Goal: Task Accomplishment & Management: Manage account settings

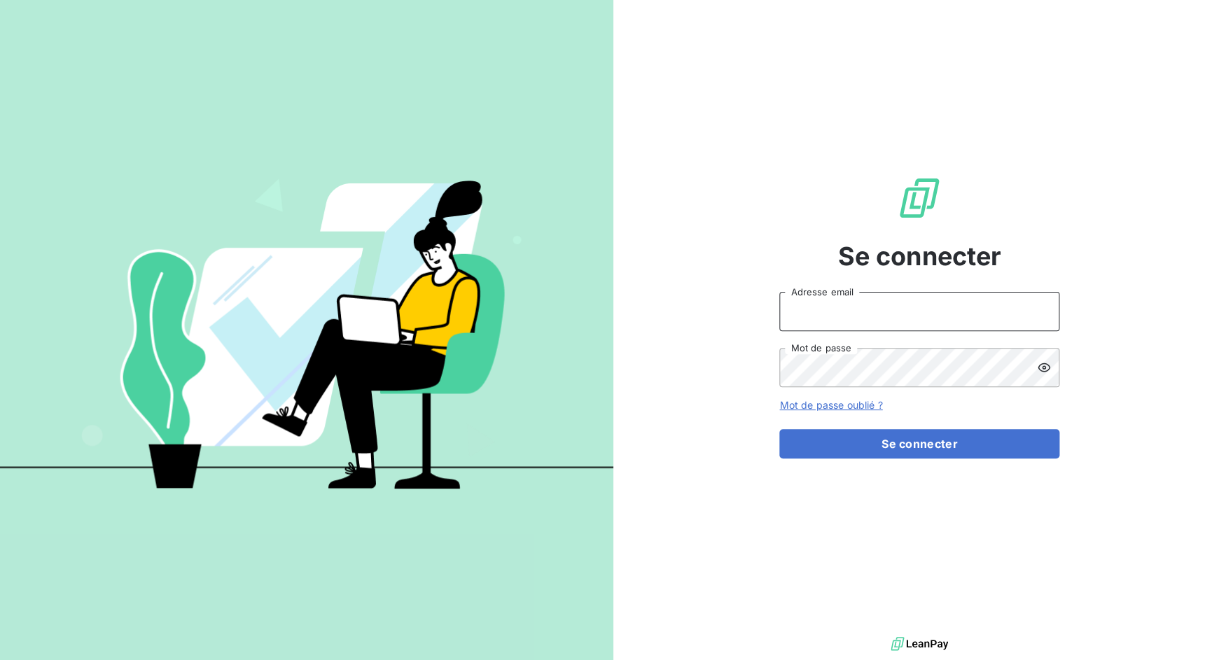
click at [855, 297] on input "Adresse email" at bounding box center [919, 311] width 280 height 39
drag, startPoint x: 833, startPoint y: 314, endPoint x: 875, endPoint y: 311, distance: 41.4
click at [875, 311] on input "admin@3dcelo" at bounding box center [919, 311] width 280 height 39
type input "admin@metenergiefrance"
click at [779, 429] on button "Se connecter" at bounding box center [919, 443] width 280 height 29
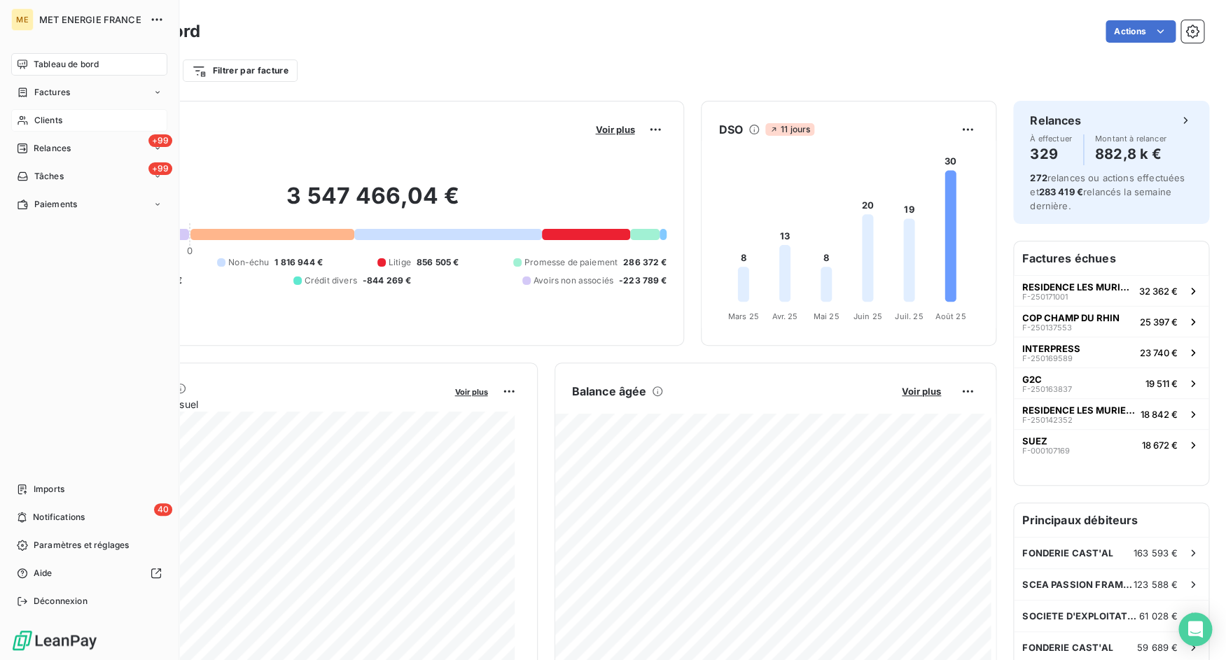
click at [32, 115] on div "Clients" at bounding box center [89, 120] width 156 height 22
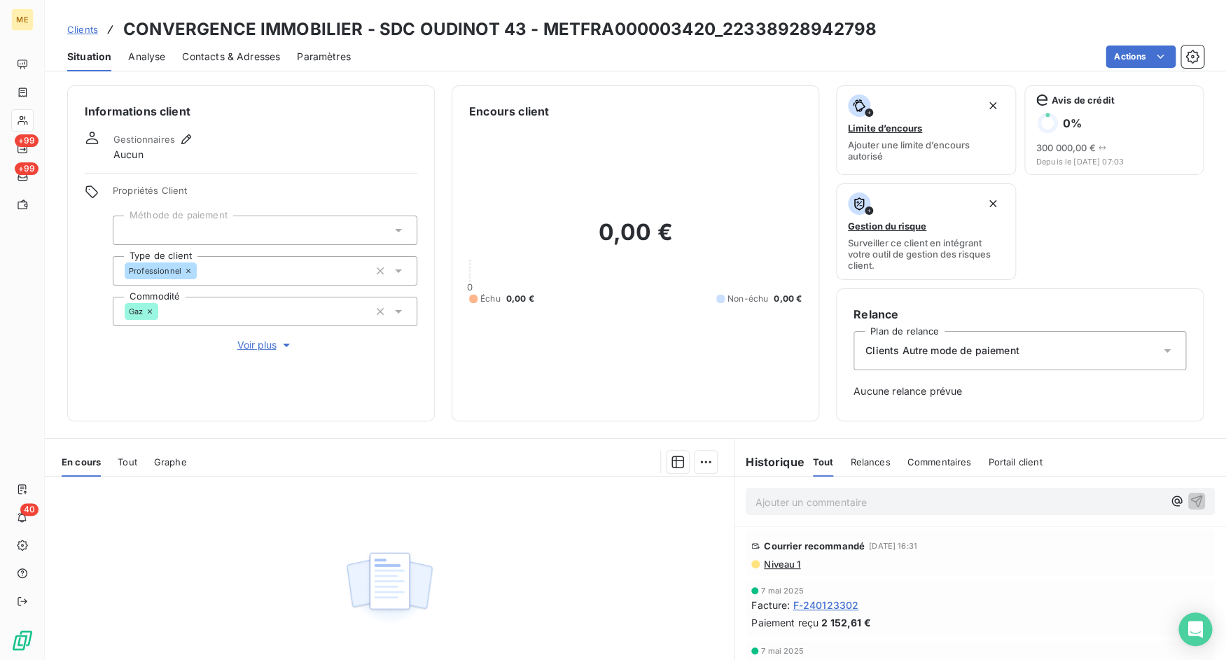
click at [132, 462] on span "Tout" at bounding box center [128, 462] width 20 height 11
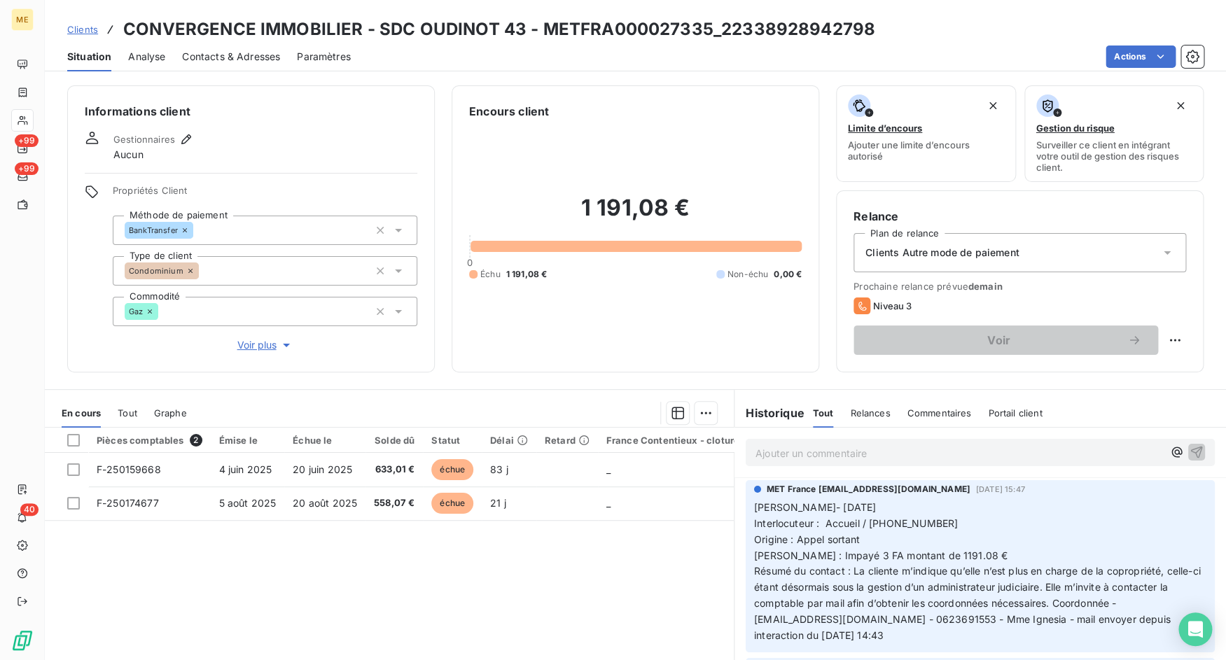
click at [130, 419] on div "Tout" at bounding box center [128, 412] width 20 height 29
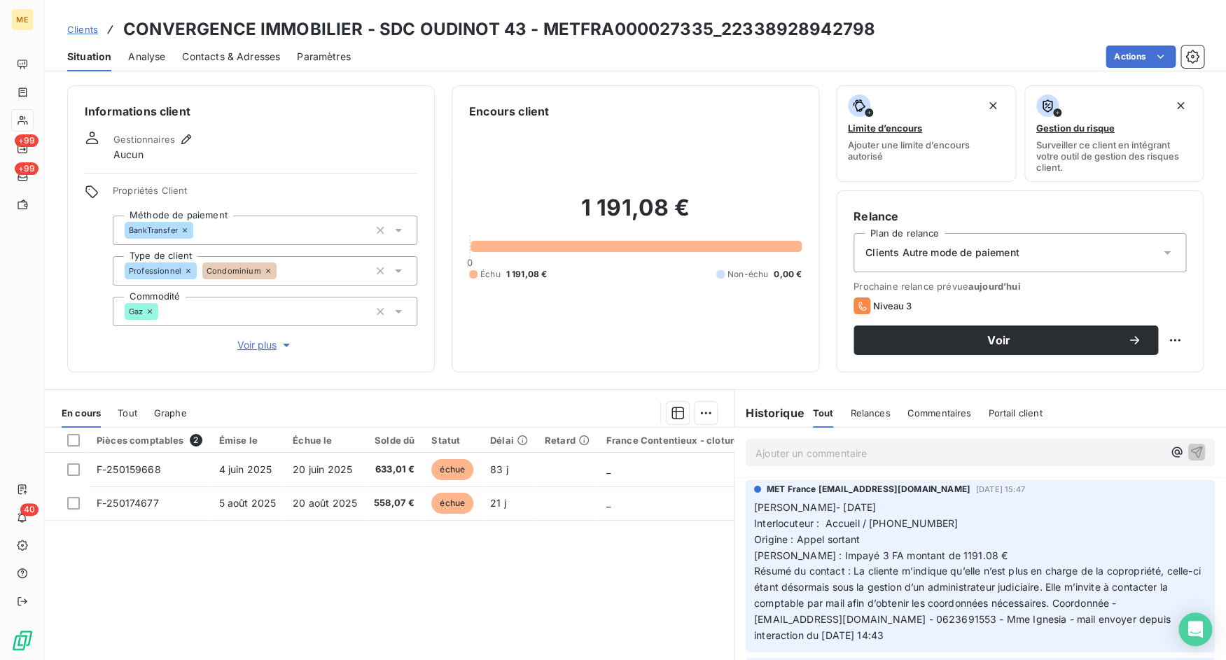
click at [125, 415] on span "Tout" at bounding box center [128, 413] width 20 height 11
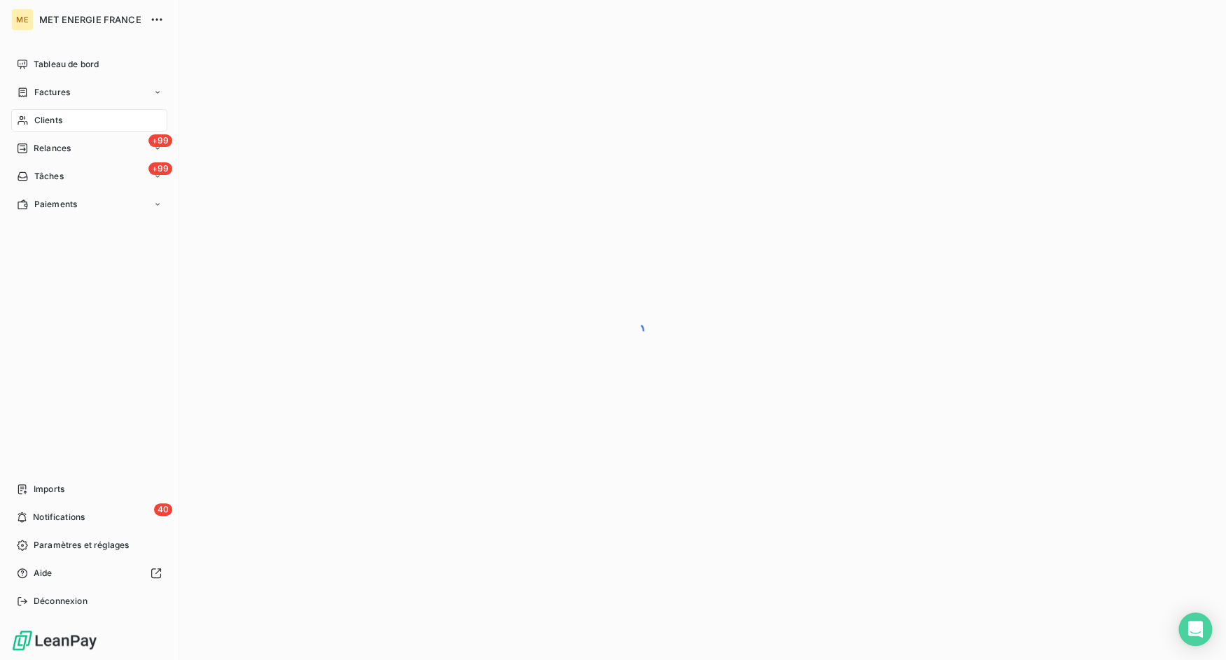
click at [25, 119] on icon at bounding box center [23, 120] width 10 height 9
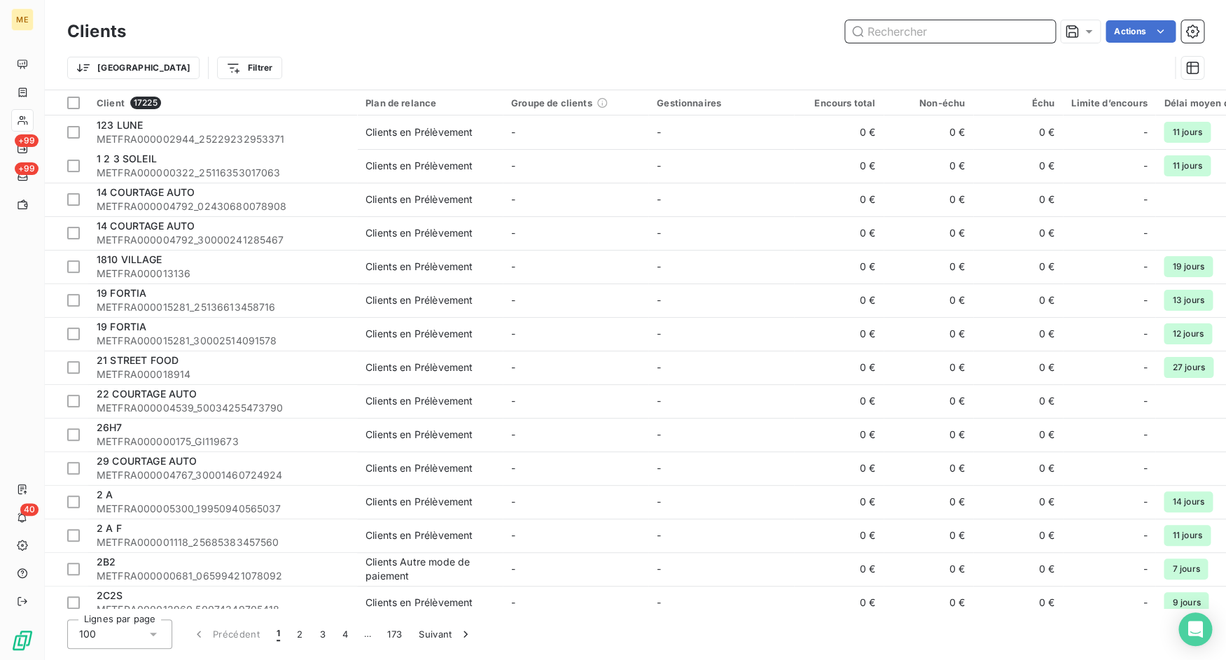
click at [896, 35] on input "text" at bounding box center [950, 31] width 210 height 22
paste input "METFRA000003420_22327062083196"
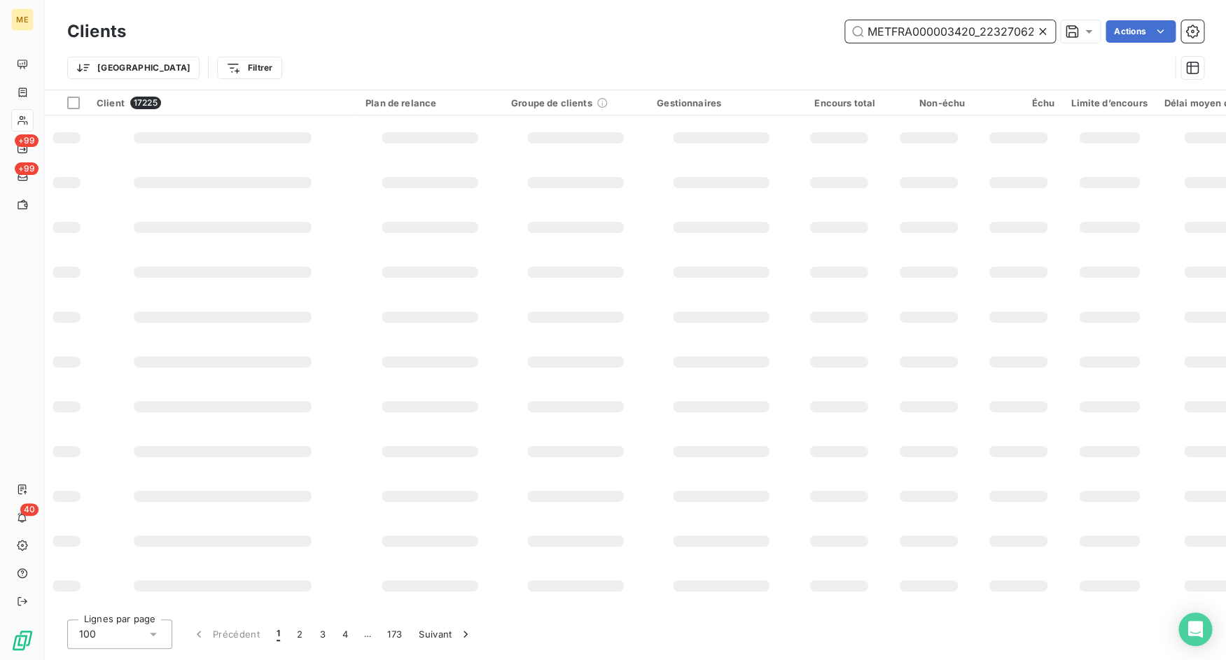
scroll to position [0, 42]
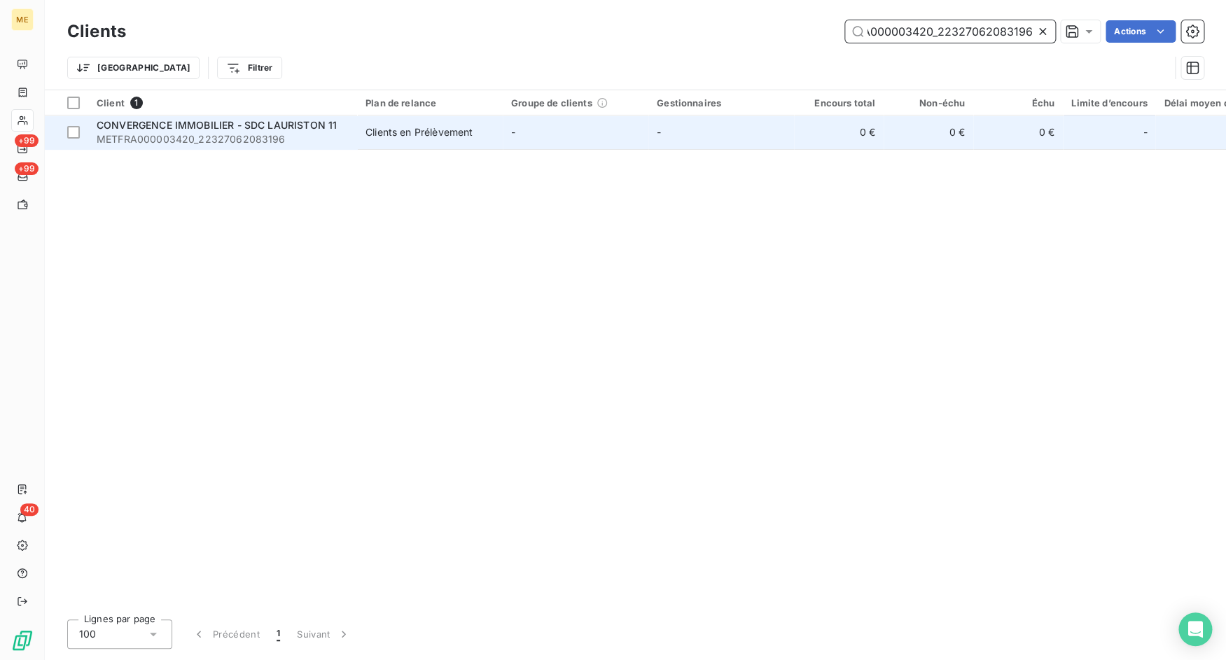
type input "METFRA000003420_22327062083196"
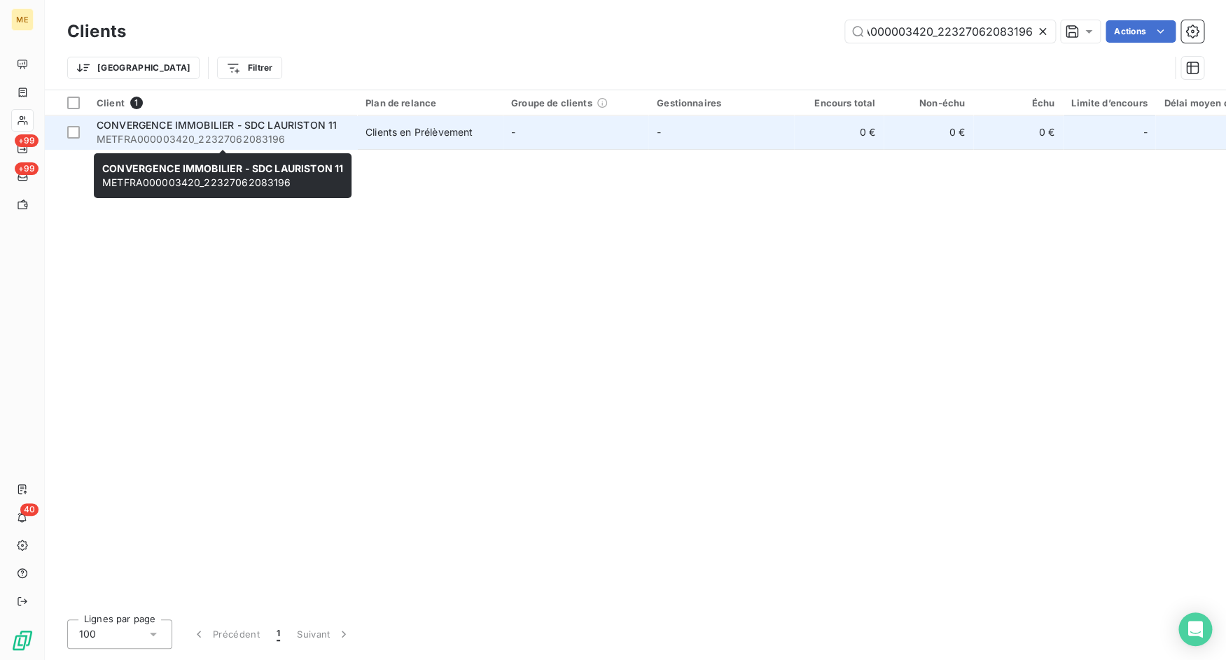
click at [259, 125] on span "CONVERGENCE IMMOBILIER - SDC LAURISTON 11" at bounding box center [217, 125] width 240 height 12
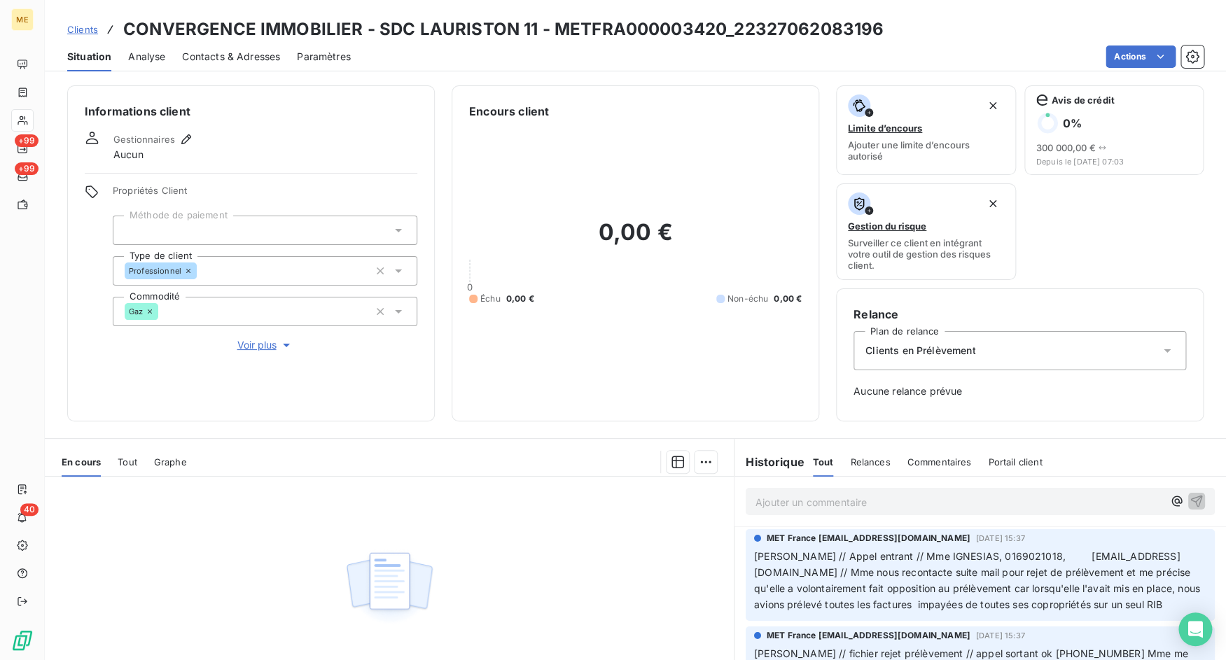
click at [130, 468] on div "Tout" at bounding box center [128, 461] width 20 height 29
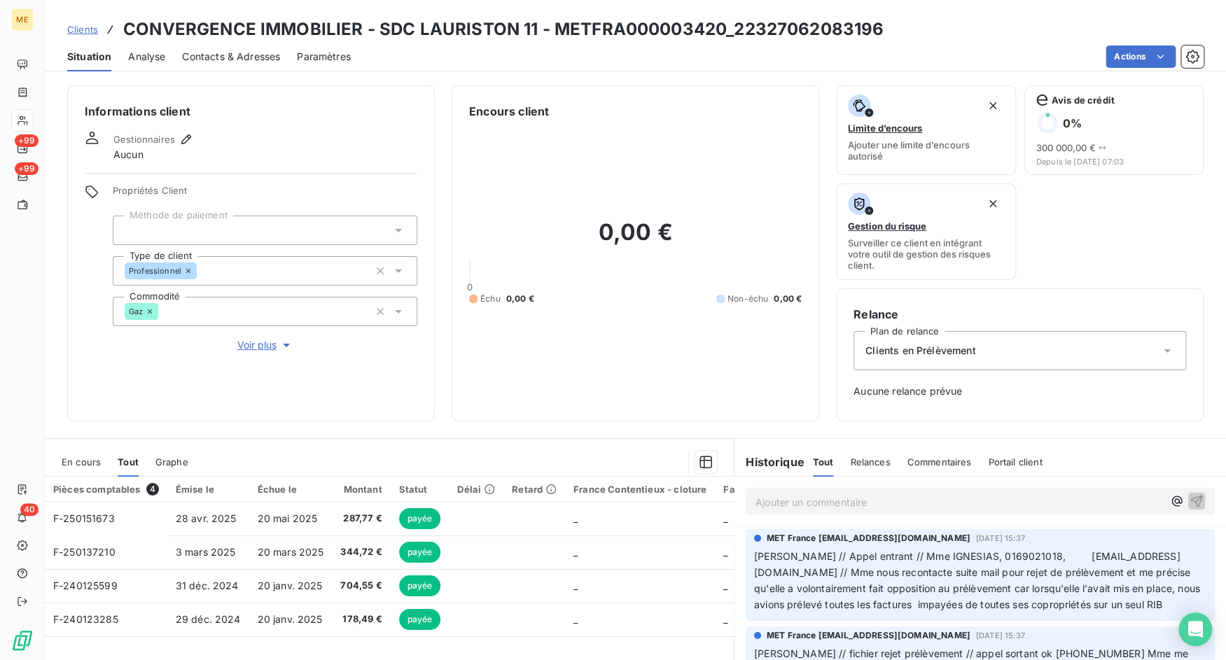
click at [82, 28] on span "Clients" at bounding box center [82, 29] width 31 height 11
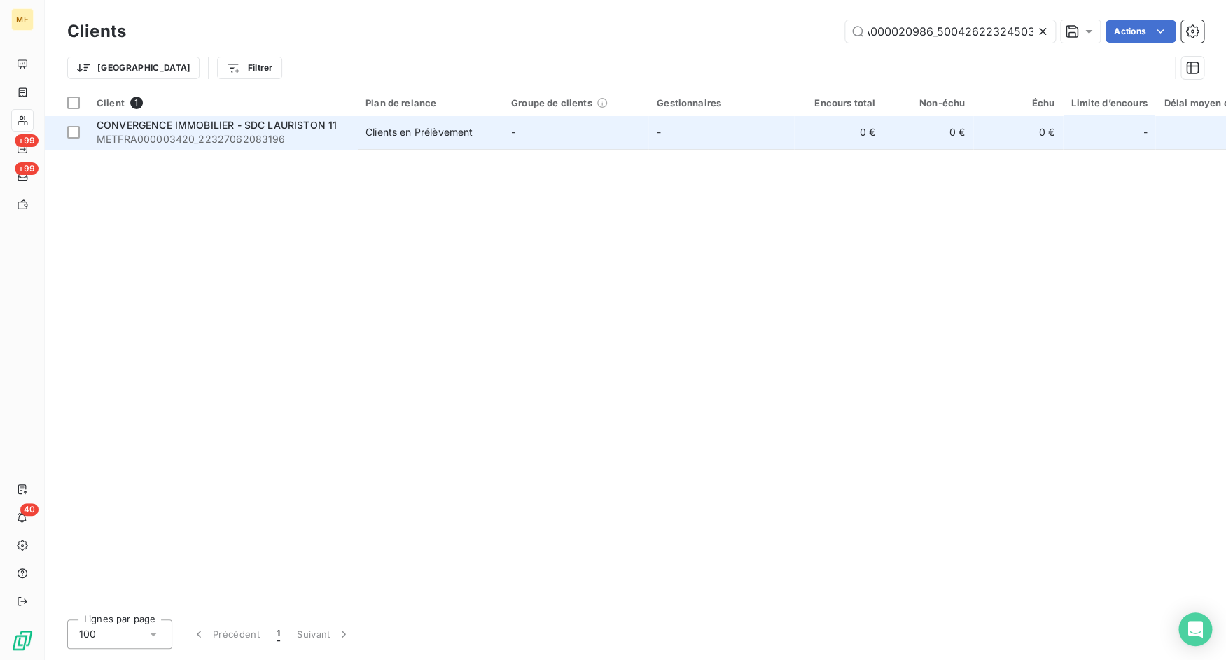
scroll to position [0, 44]
type input "METFRA000020986_50042622324503"
click at [365, 118] on td "Clients en Prélèvement" at bounding box center [430, 133] width 146 height 34
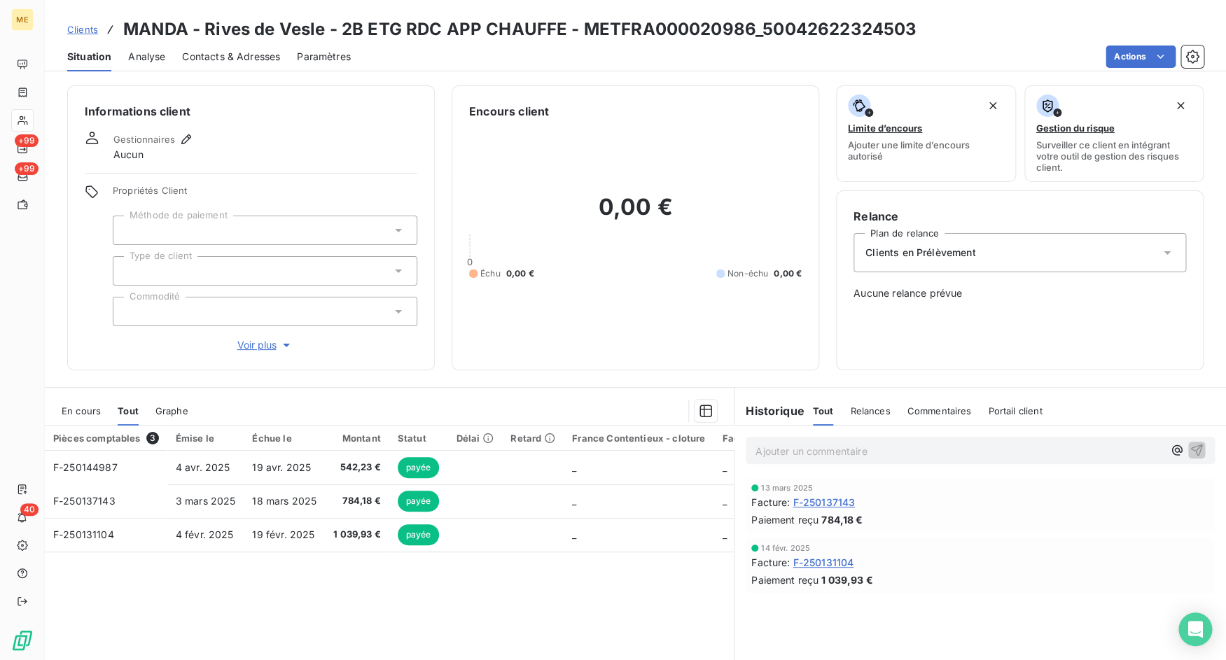
click at [83, 415] on span "En cours" at bounding box center [81, 410] width 39 height 11
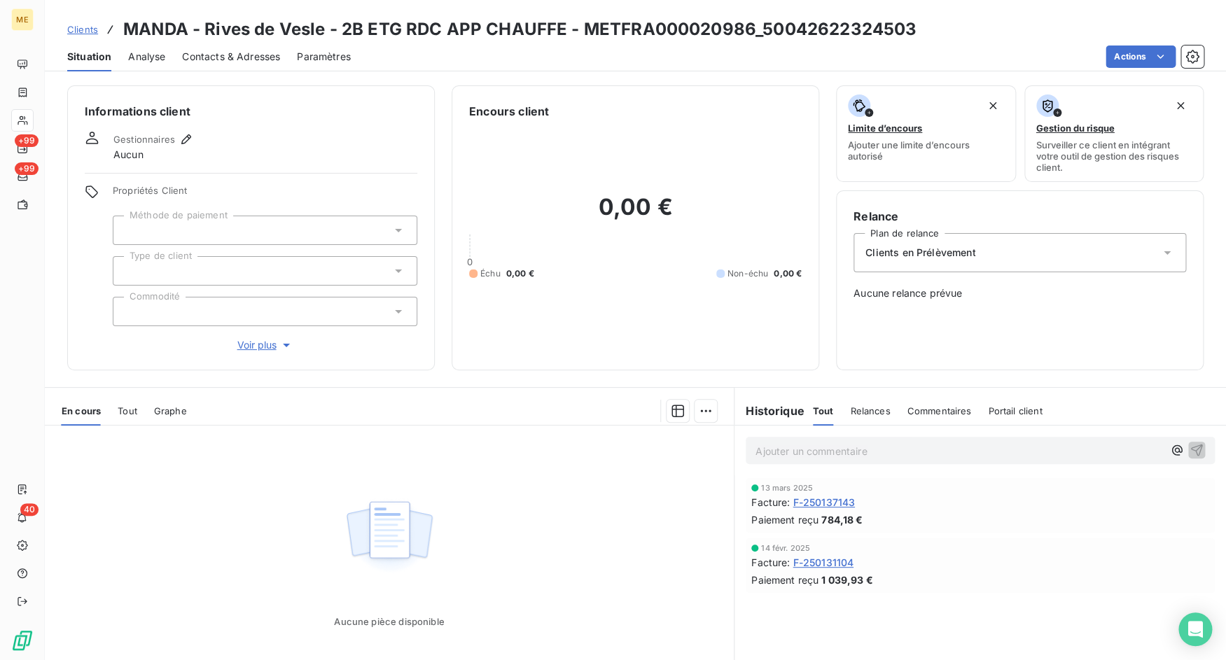
click at [109, 412] on div "En cours Tout Graphe" at bounding box center [389, 410] width 689 height 29
click at [74, 28] on span "Clients" at bounding box center [82, 29] width 31 height 11
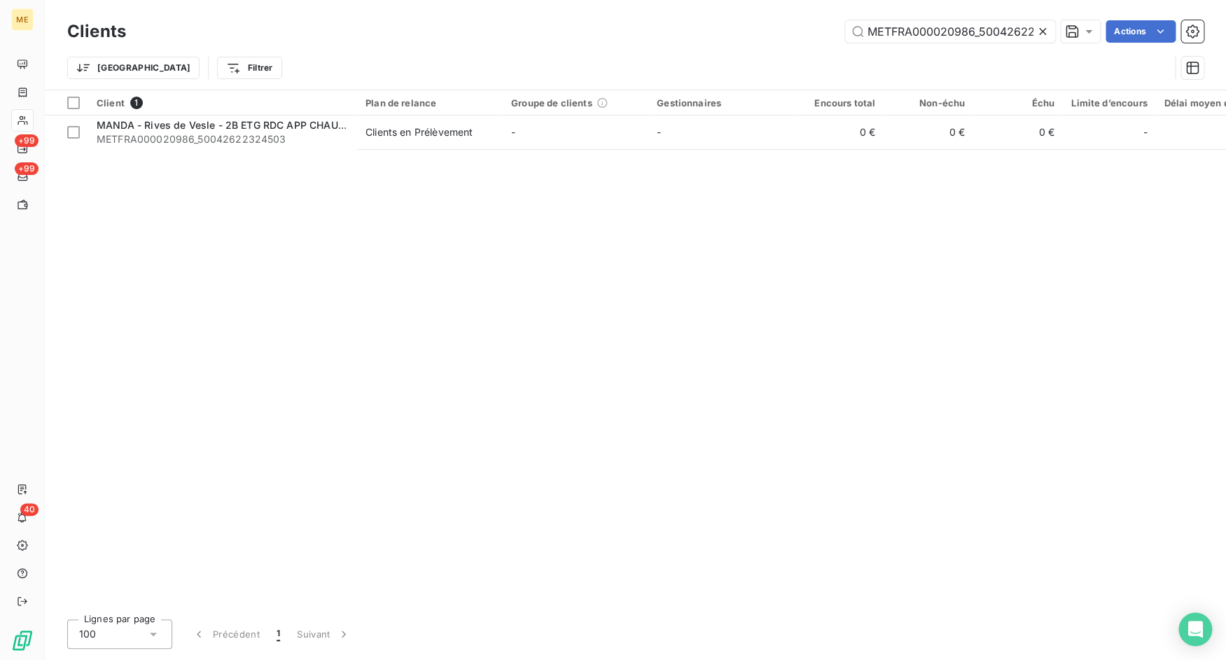
scroll to position [0, 44]
click at [1041, 36] on icon at bounding box center [1043, 32] width 14 height 14
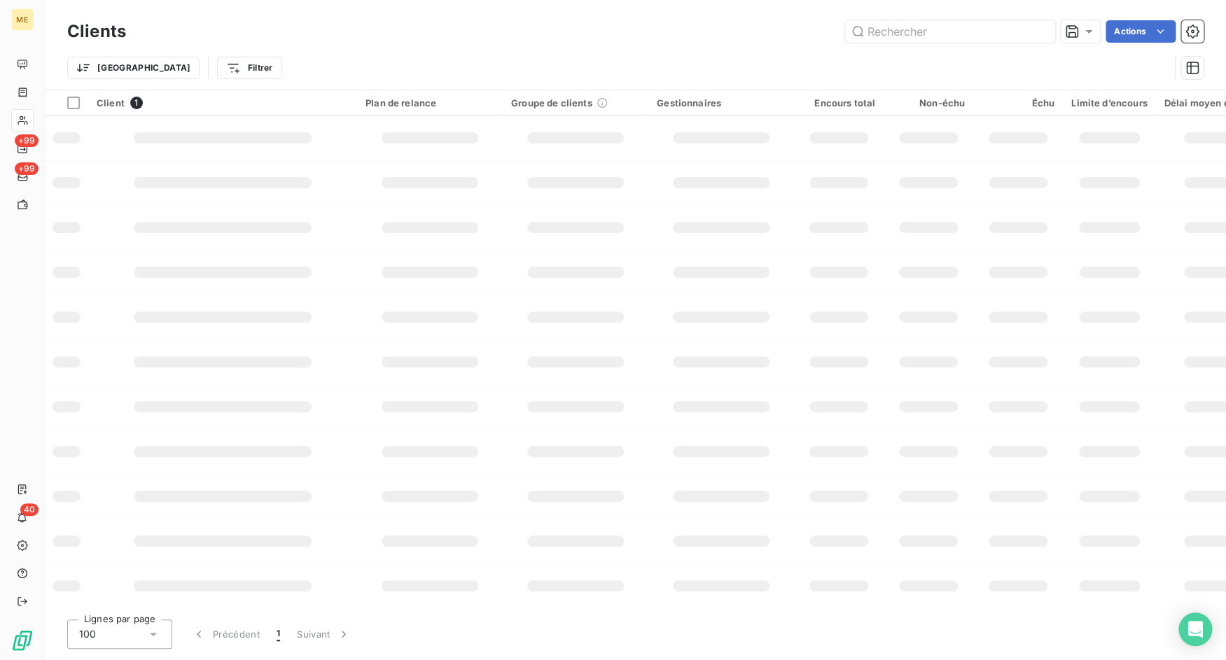
scroll to position [0, 0]
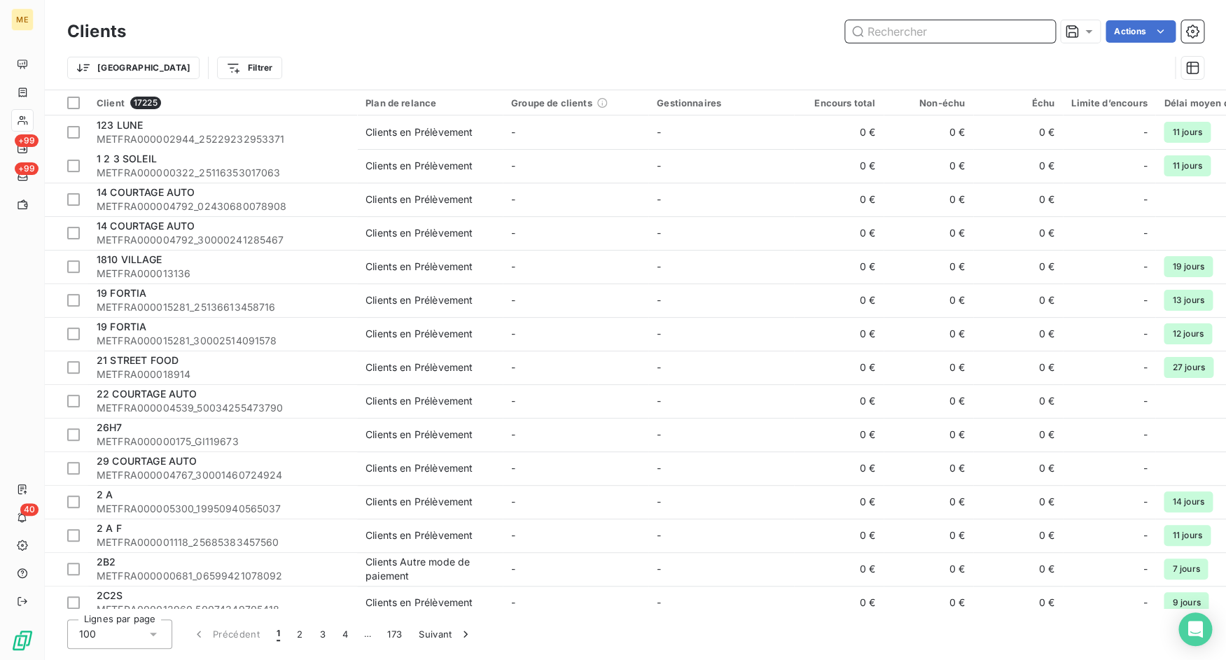
click at [903, 40] on input "text" at bounding box center [950, 31] width 210 height 22
paste input "METFRA000020986_50042622324503"
type input "METFRA000020986_50042622324503"
paste input "METFRA000003420_22327062083196"
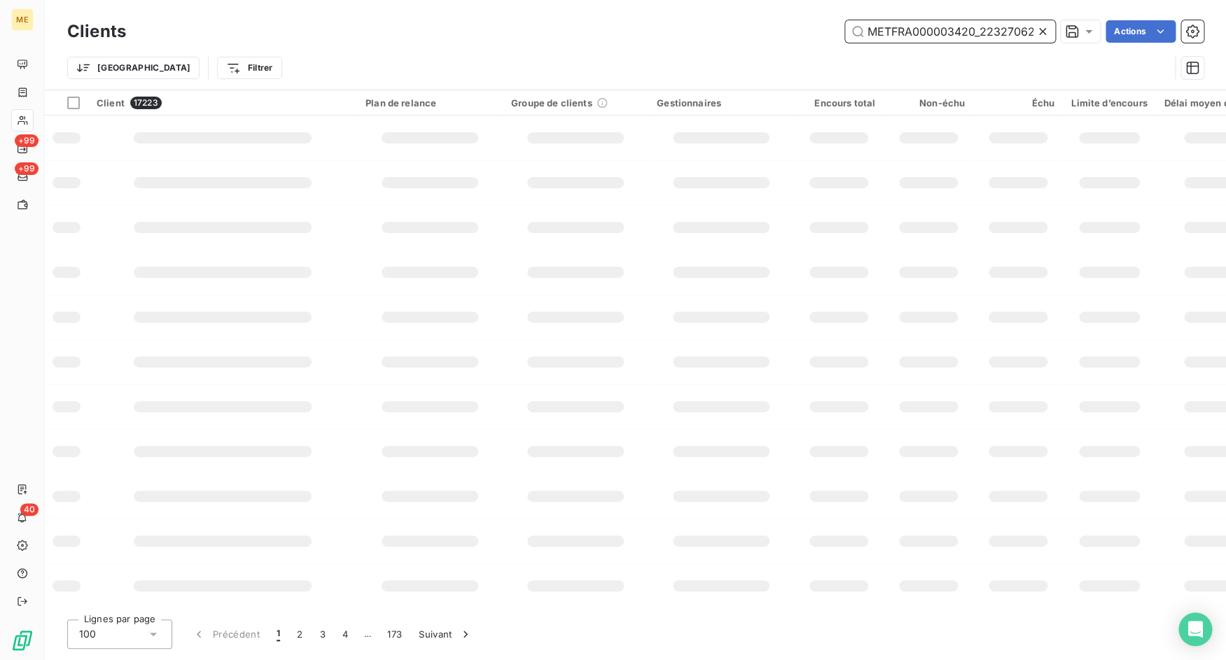
scroll to position [0, 42]
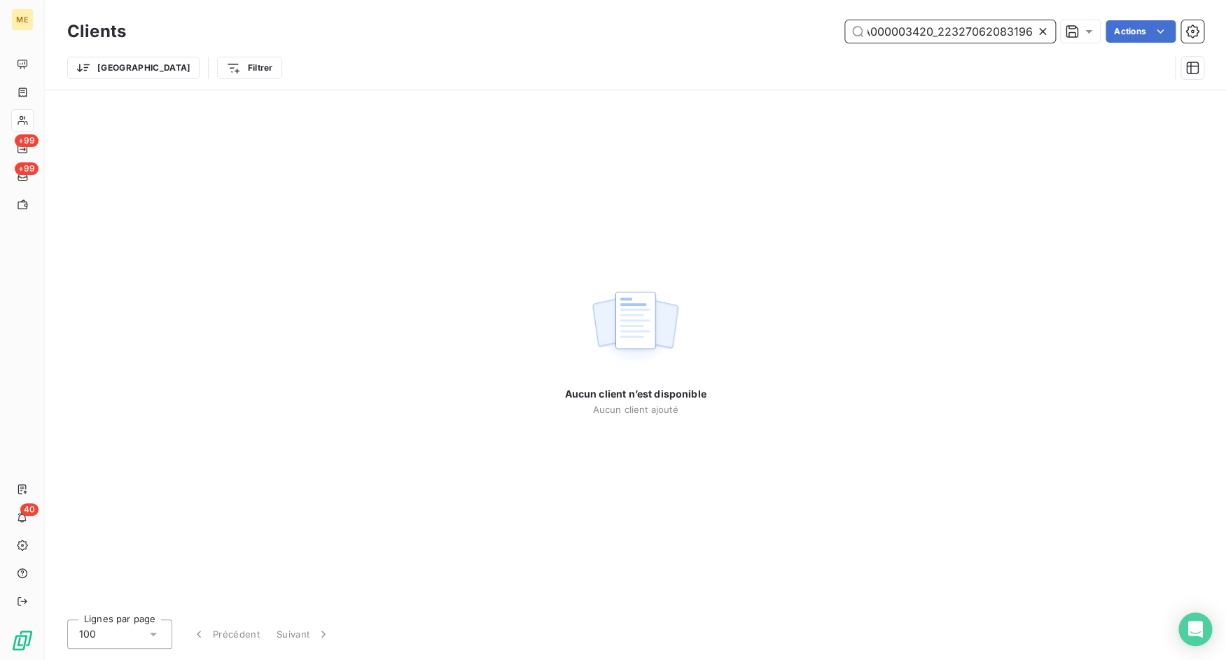
paste input "5851"
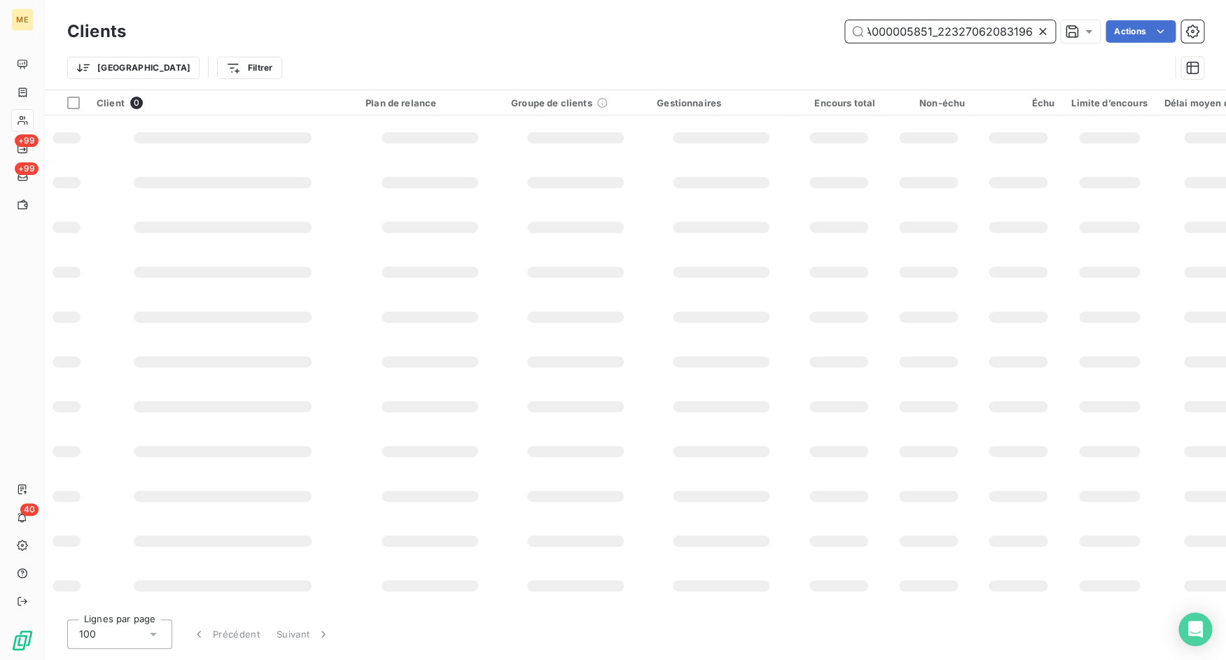
scroll to position [0, 39]
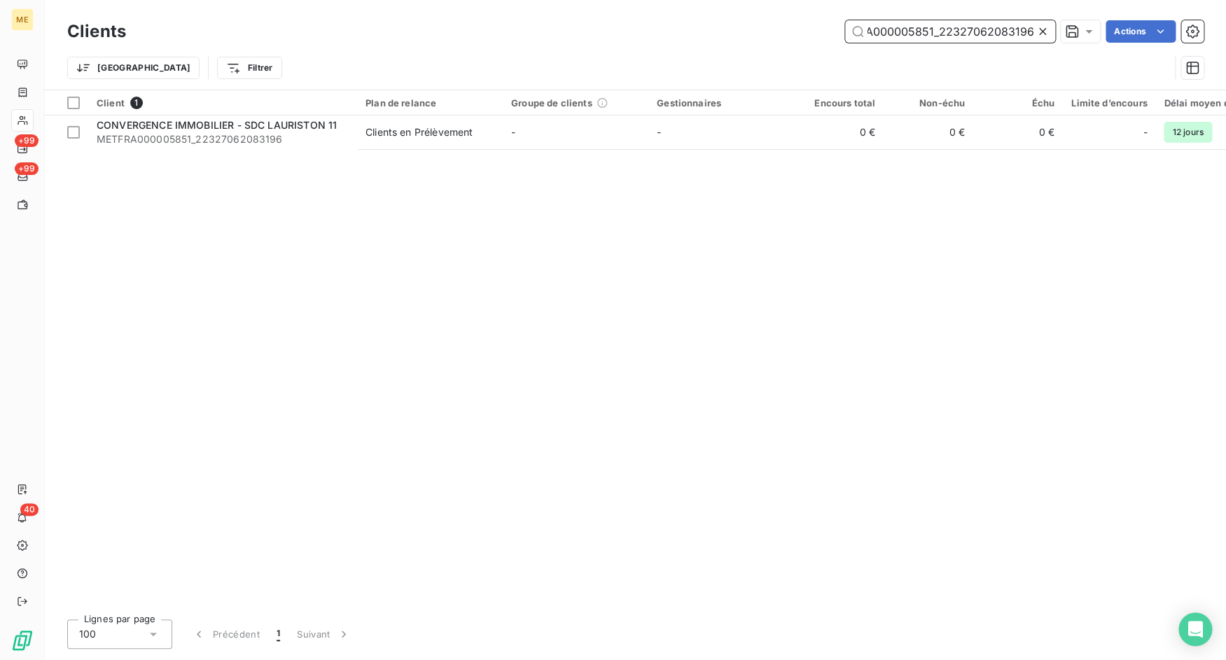
paste input "18424_50042622324503"
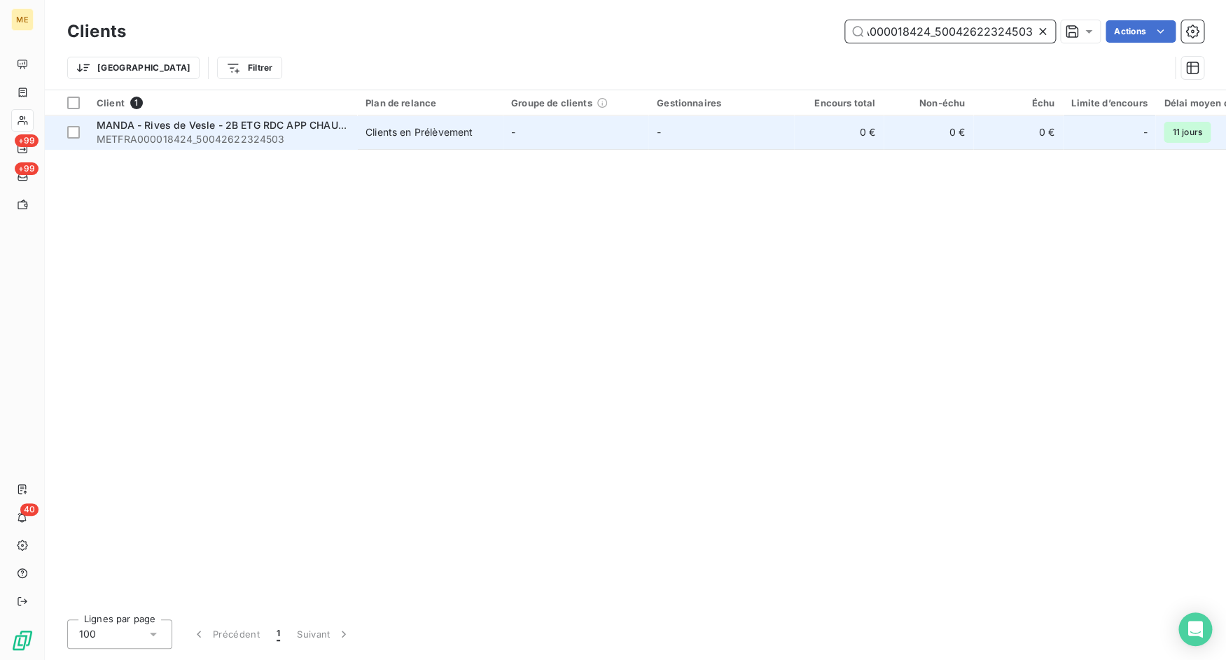
type input "METFRA000018424_50042622324503"
click at [596, 130] on td "-" at bounding box center [576, 133] width 146 height 34
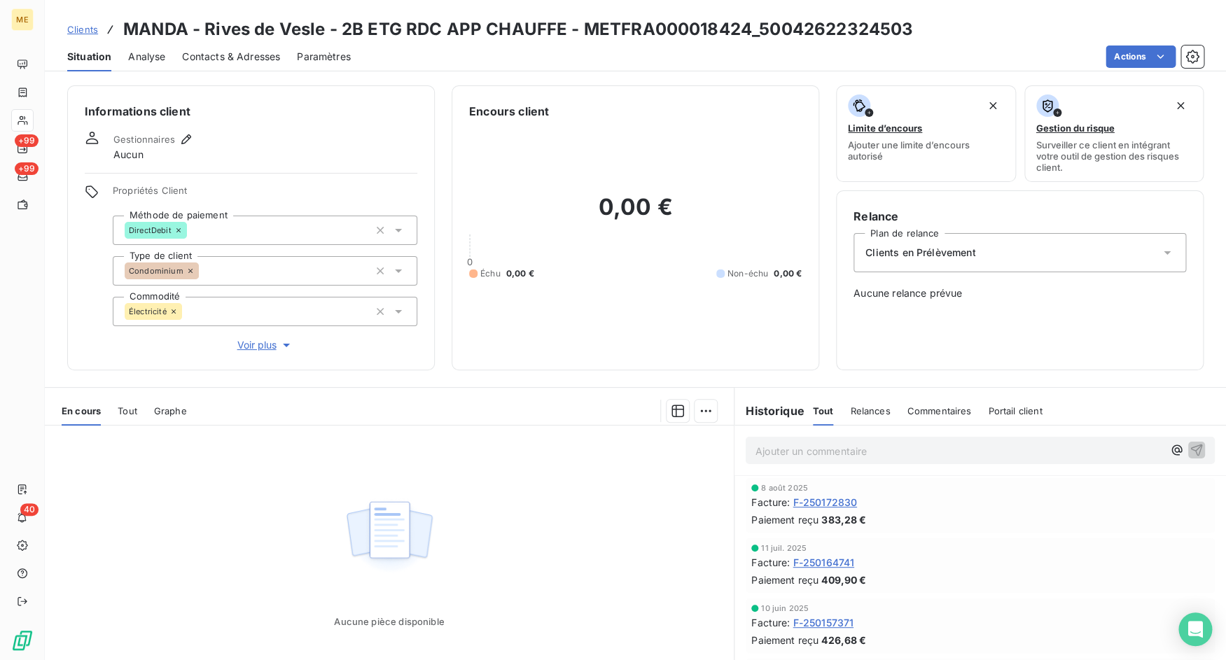
click at [90, 31] on span "Clients" at bounding box center [82, 29] width 31 height 11
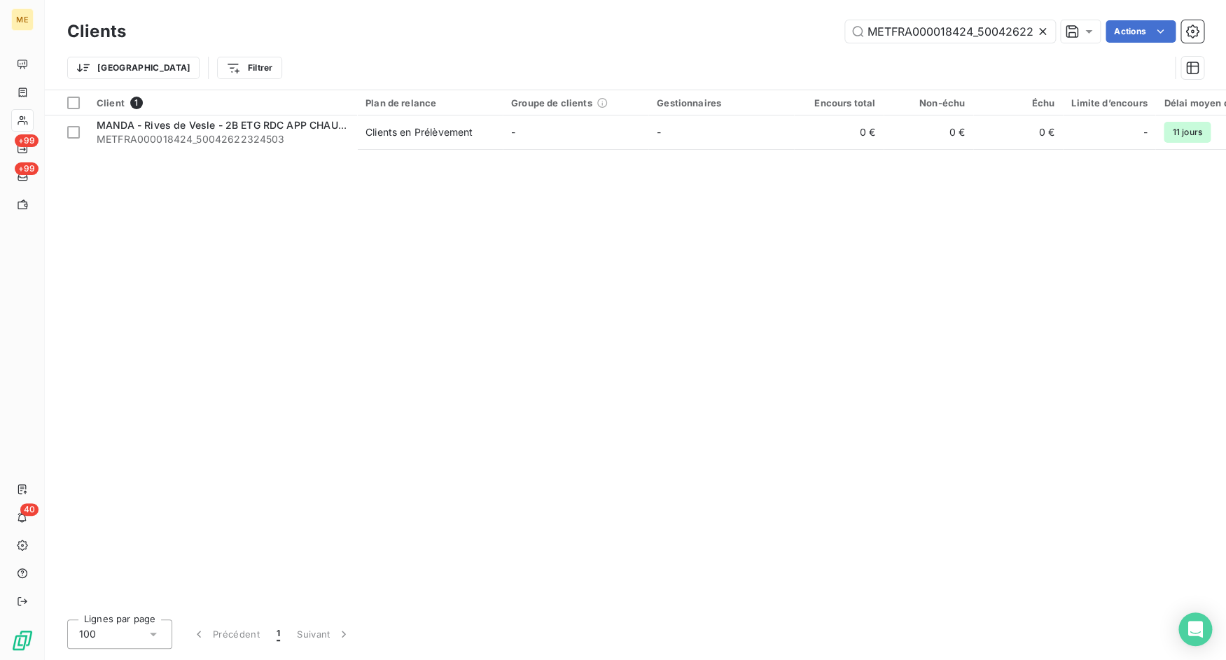
scroll to position [0, 43]
click at [1047, 32] on icon at bounding box center [1043, 32] width 14 height 14
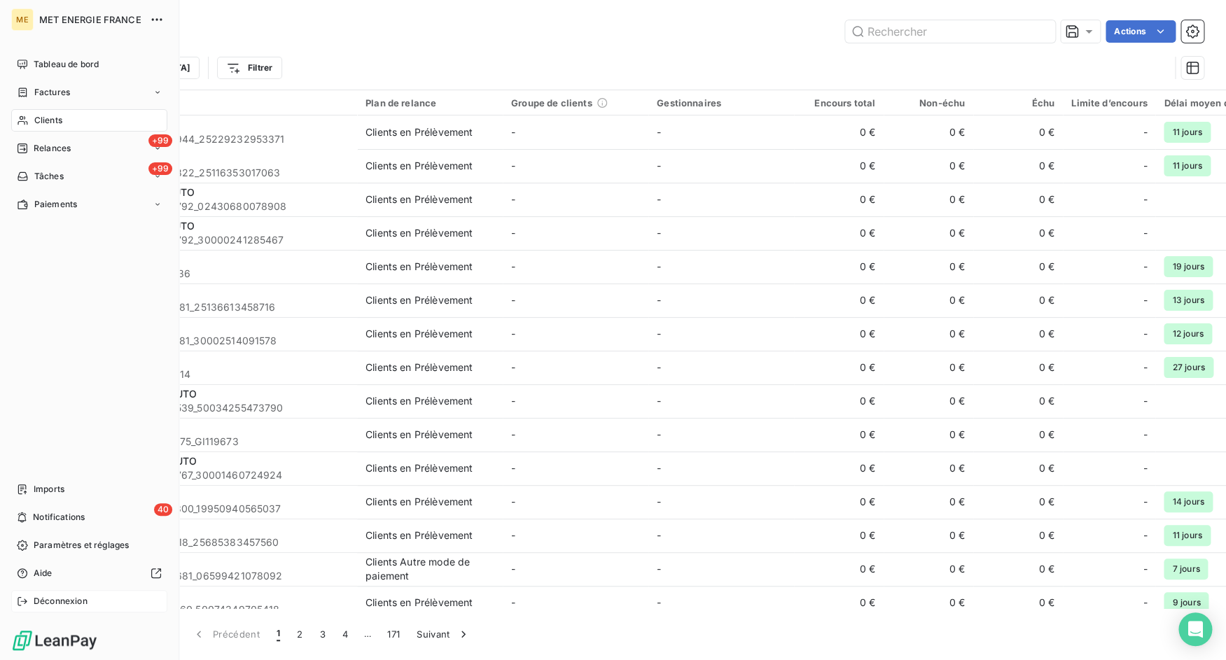
click at [32, 597] on div "Déconnexion" at bounding box center [89, 601] width 156 height 22
